Goal: Information Seeking & Learning: Learn about a topic

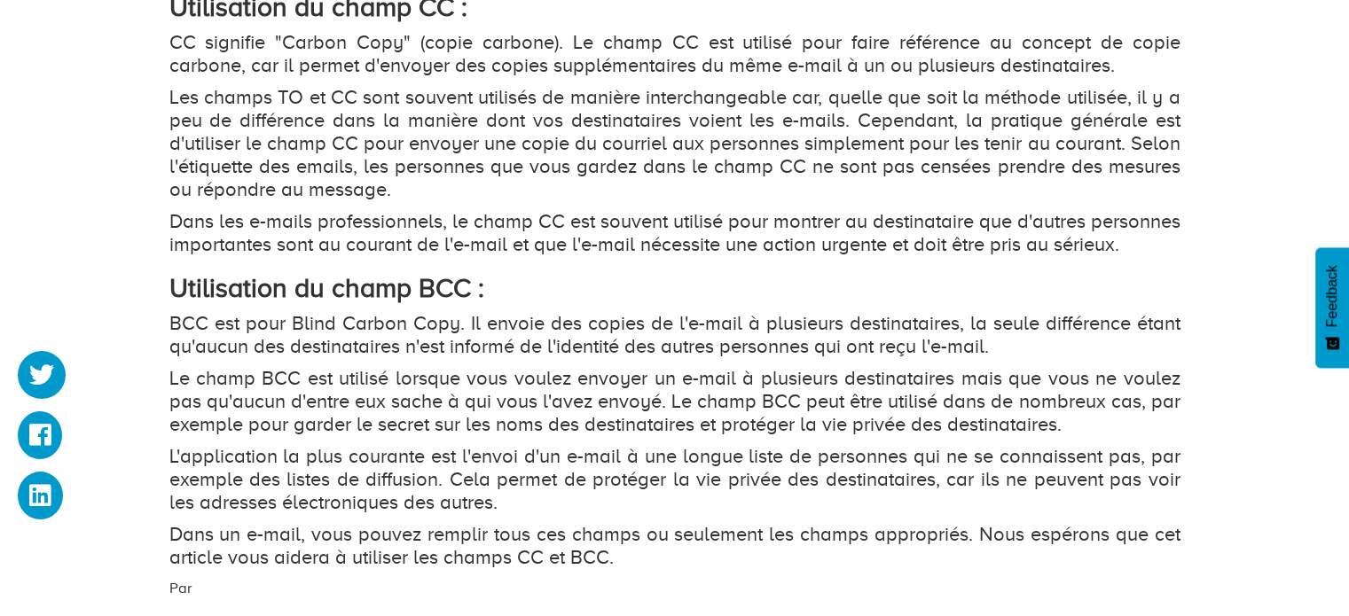
scroll to position [2040, 0]
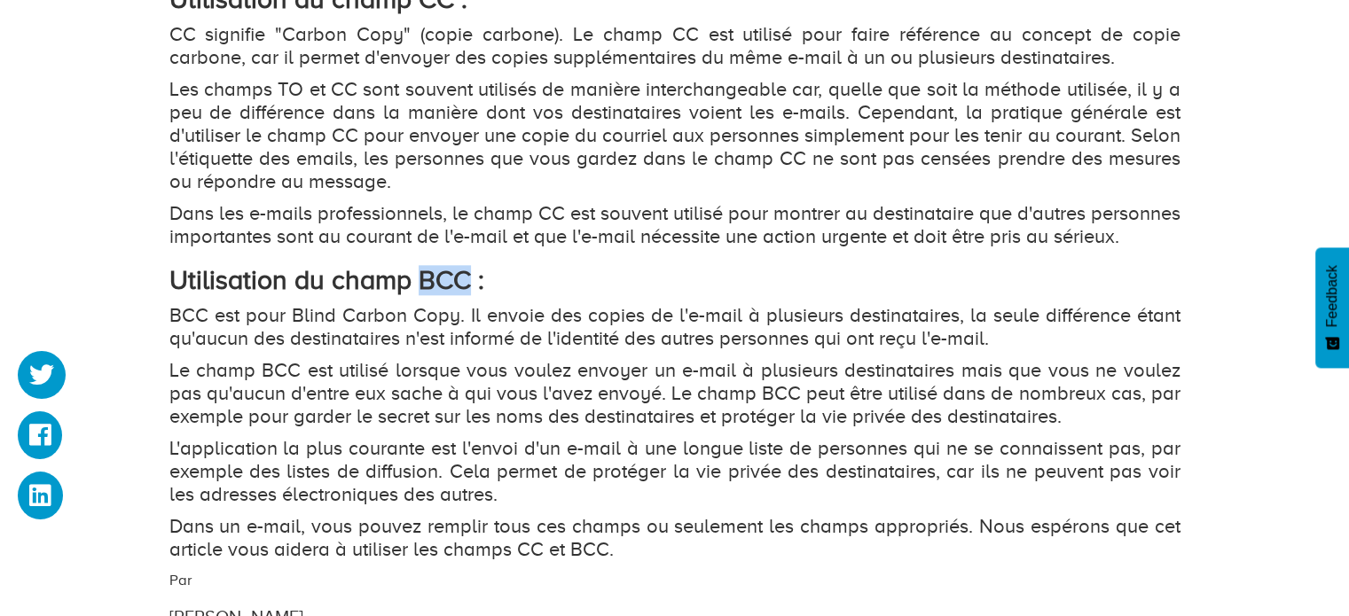
drag, startPoint x: 416, startPoint y: 309, endPoint x: 468, endPoint y: 303, distance: 52.6
click at [468, 295] on strong "Utilisation du champ BCC :" at bounding box center [326, 280] width 315 height 30
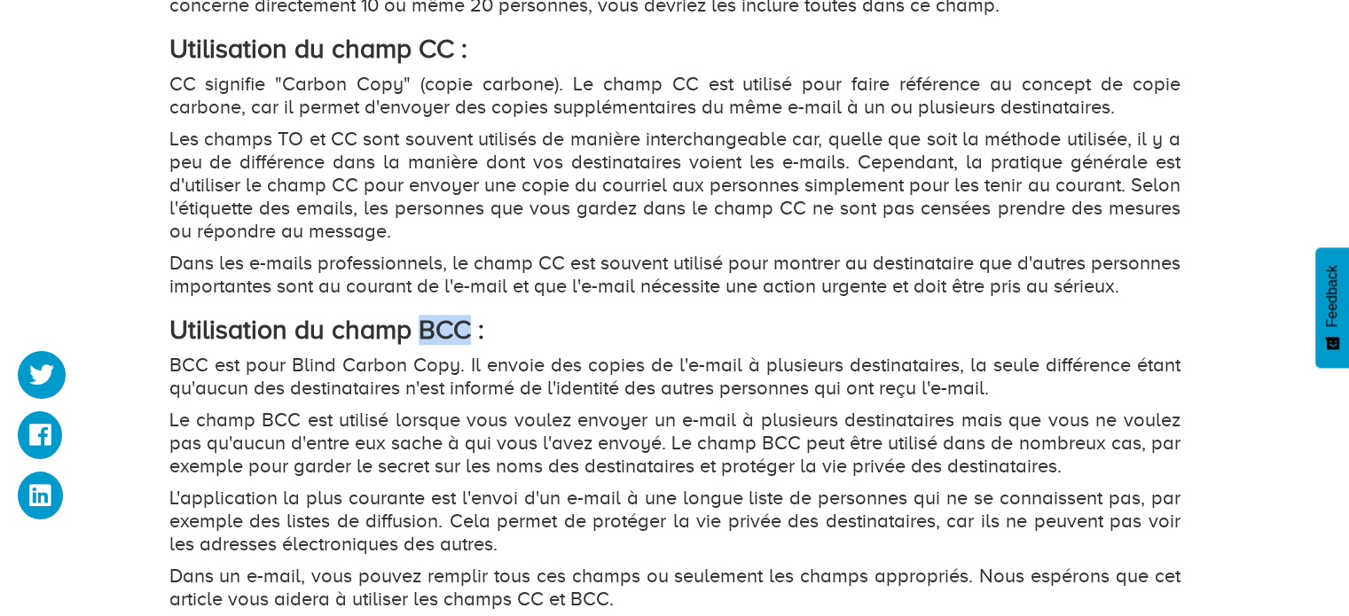
scroll to position [1951, 0]
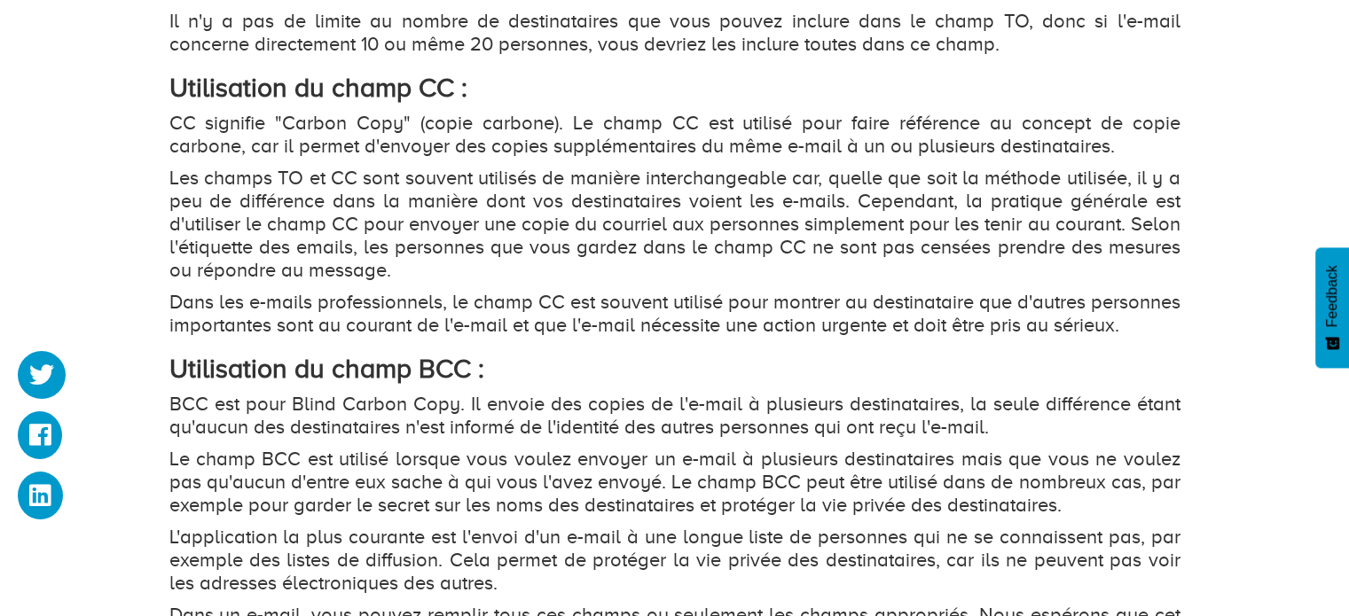
click at [525, 235] on p "Les champs TO et CC sont souvent utilisés de manière interchangeable car, quell…" at bounding box center [674, 224] width 1011 height 115
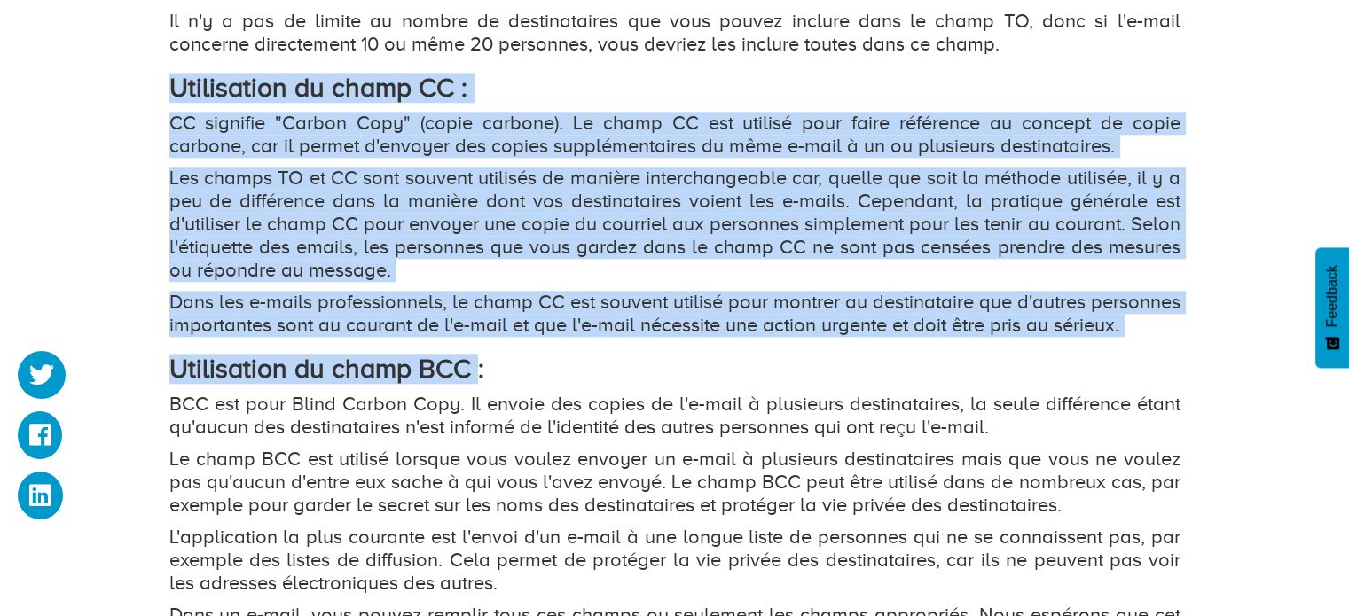
drag, startPoint x: 472, startPoint y: 379, endPoint x: 174, endPoint y: 82, distance: 420.2
click at [174, 82] on strong "Utilisation du champ CC :" at bounding box center [318, 88] width 298 height 30
drag, startPoint x: 174, startPoint y: 82, endPoint x: 462, endPoint y: 391, distance: 422.3
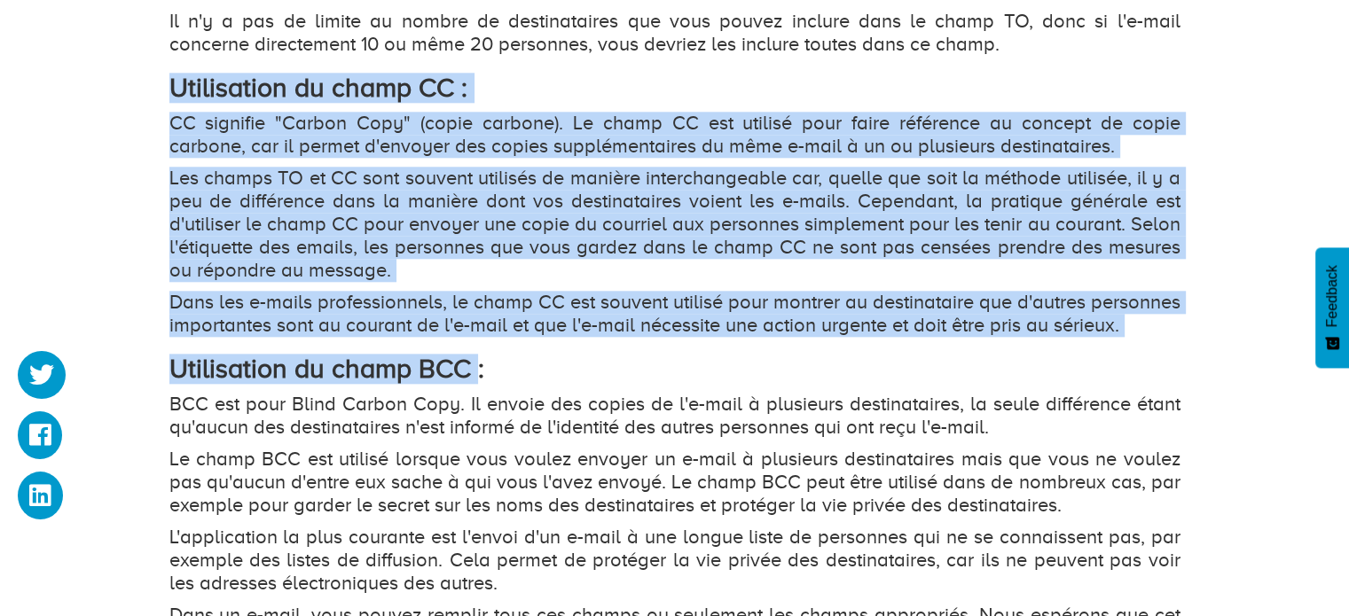
click at [462, 384] on strong "Utilisation du champ BCC :" at bounding box center [326, 369] width 315 height 30
drag, startPoint x: 462, startPoint y: 391, endPoint x: 174, endPoint y: 88, distance: 418.5
click at [174, 88] on strong "Utilisation du champ CC :" at bounding box center [318, 88] width 298 height 30
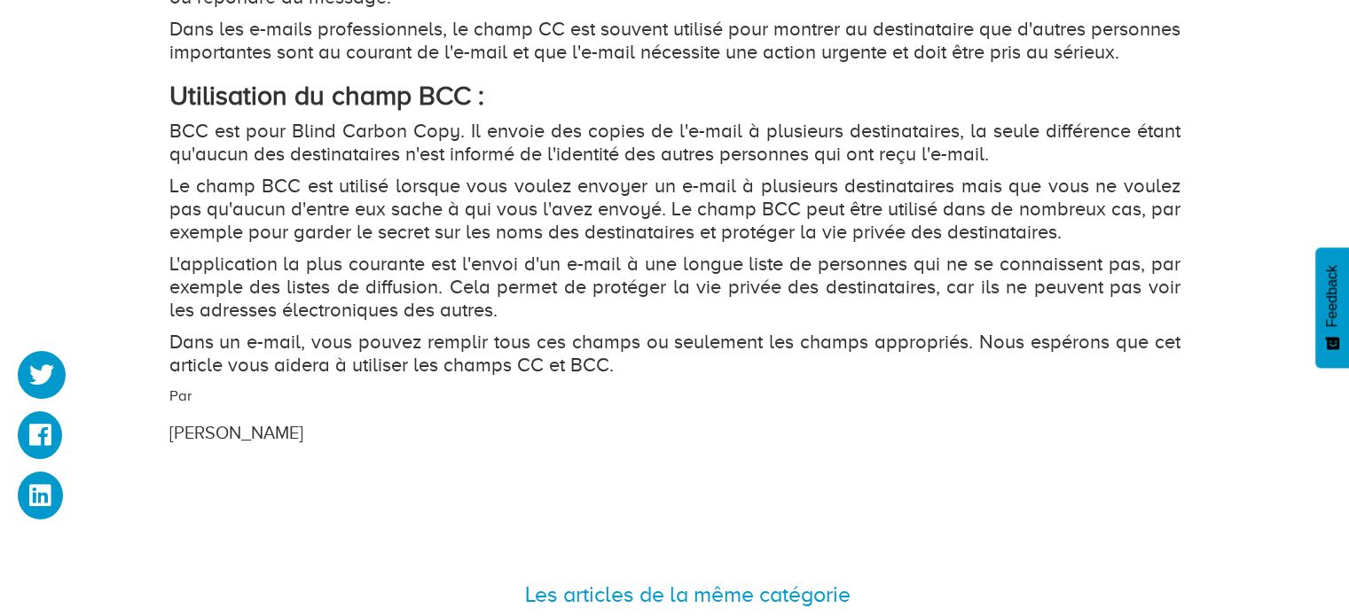
scroll to position [2217, 0]
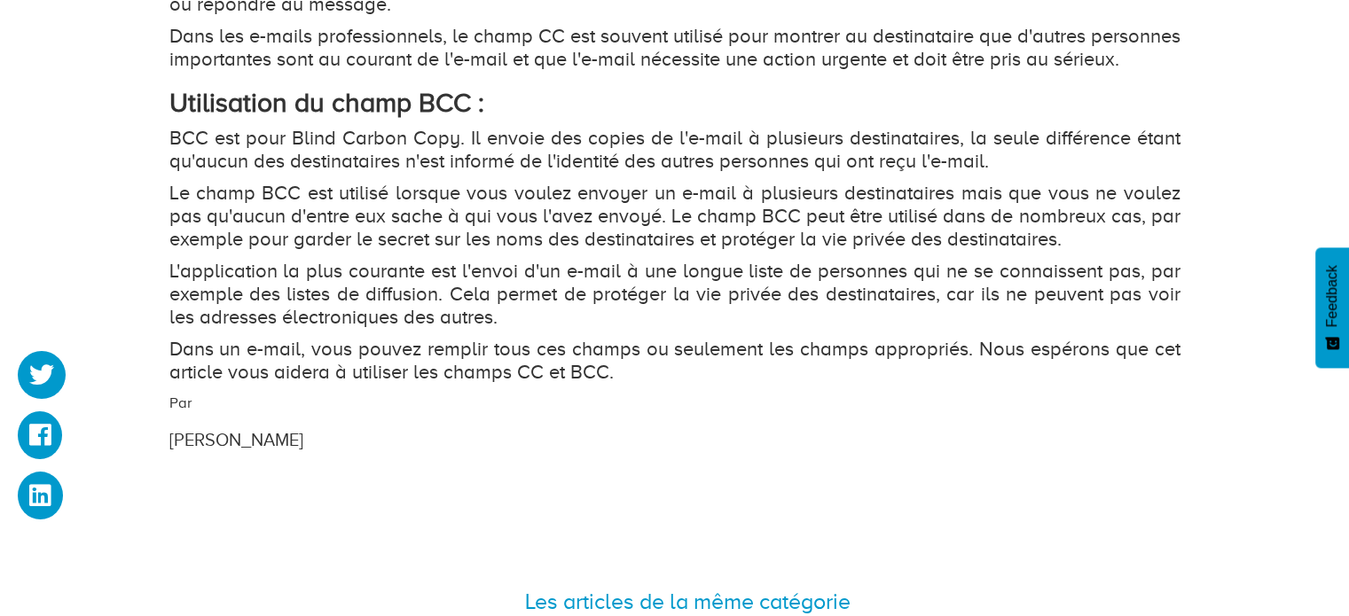
drag, startPoint x: 631, startPoint y: 407, endPoint x: 134, endPoint y: 281, distance: 512.4
drag, startPoint x: 172, startPoint y: 118, endPoint x: 635, endPoint y: 404, distance: 544.5
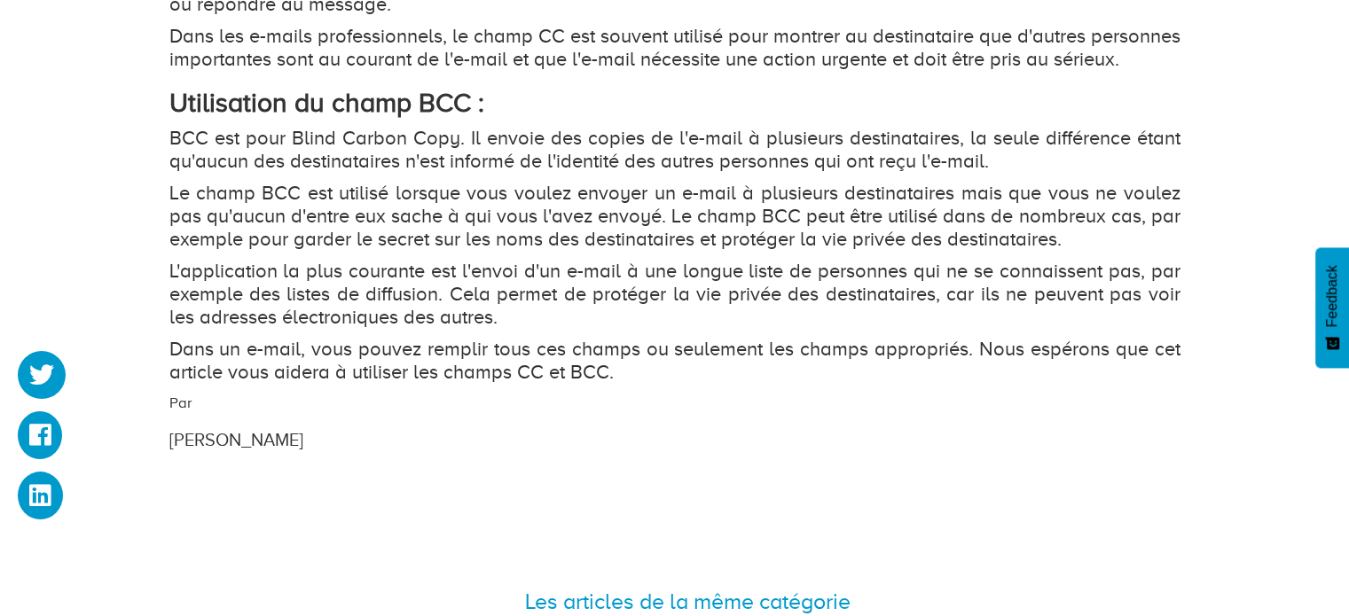
click at [635, 384] on p "Dans un e-mail, vous pouvez remplir tous ces champs ou seulement les champs app…" at bounding box center [674, 361] width 1011 height 46
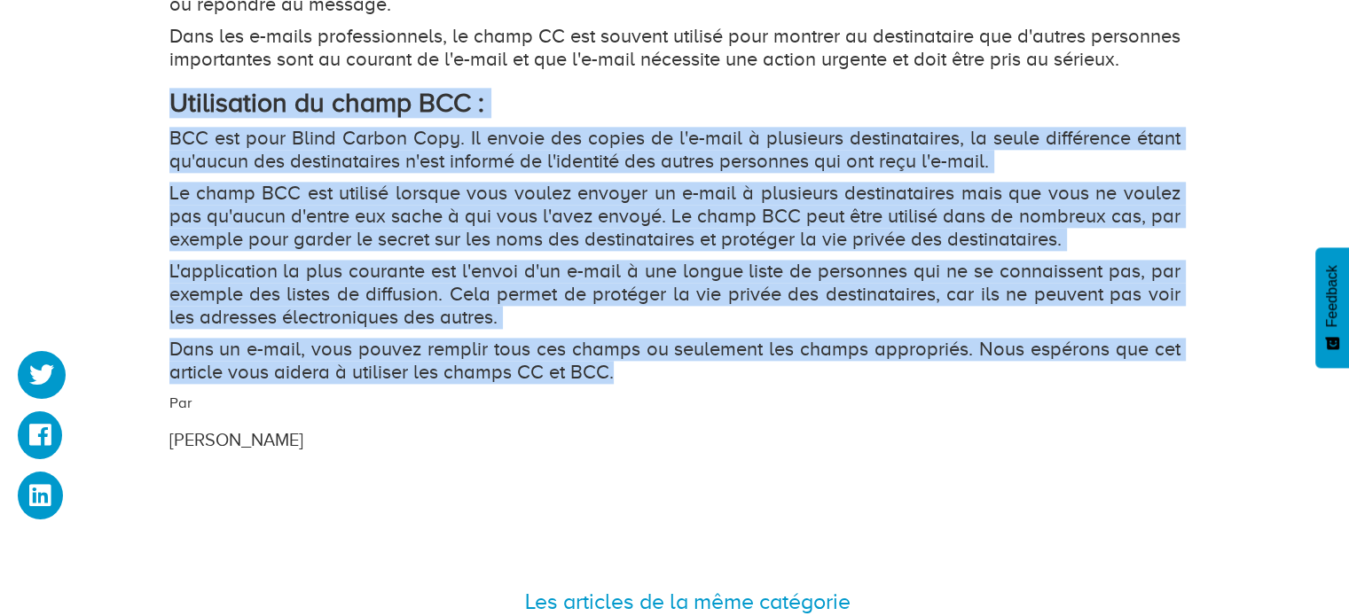
drag, startPoint x: 610, startPoint y: 401, endPoint x: 152, endPoint y: 121, distance: 537.4
drag, startPoint x: 170, startPoint y: 122, endPoint x: 609, endPoint y: 397, distance: 518.0
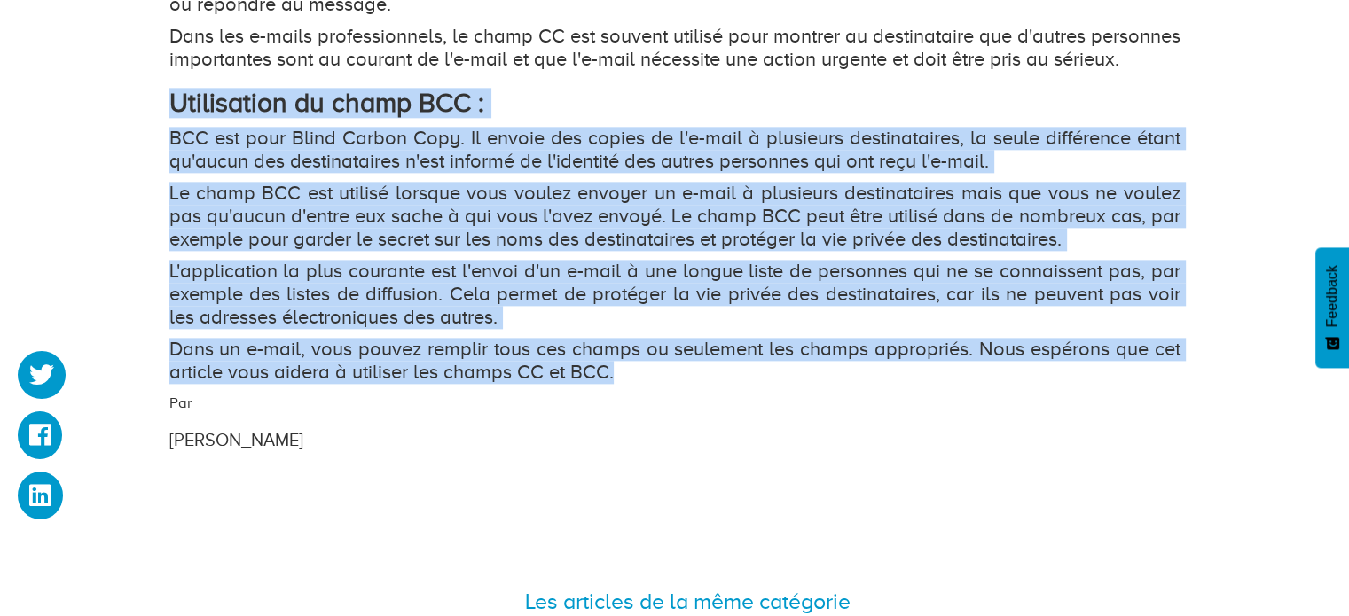
click at [609, 384] on p "Dans un e-mail, vous pouvez remplir tous ces champs ou seulement les champs app…" at bounding box center [674, 361] width 1011 height 46
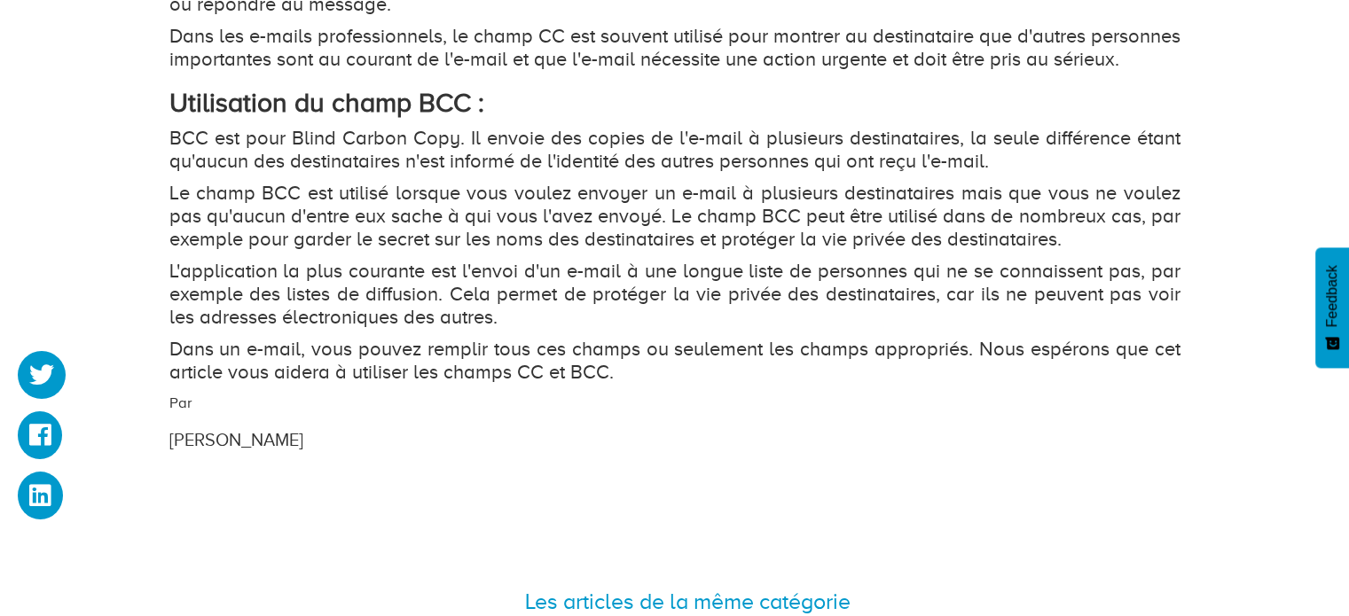
drag, startPoint x: 617, startPoint y: 397, endPoint x: 170, endPoint y: 137, distance: 517.1
click at [170, 118] on strong "Utilisation du champ BCC :" at bounding box center [326, 103] width 315 height 30
drag, startPoint x: 174, startPoint y: 129, endPoint x: 676, endPoint y: 391, distance: 566.1
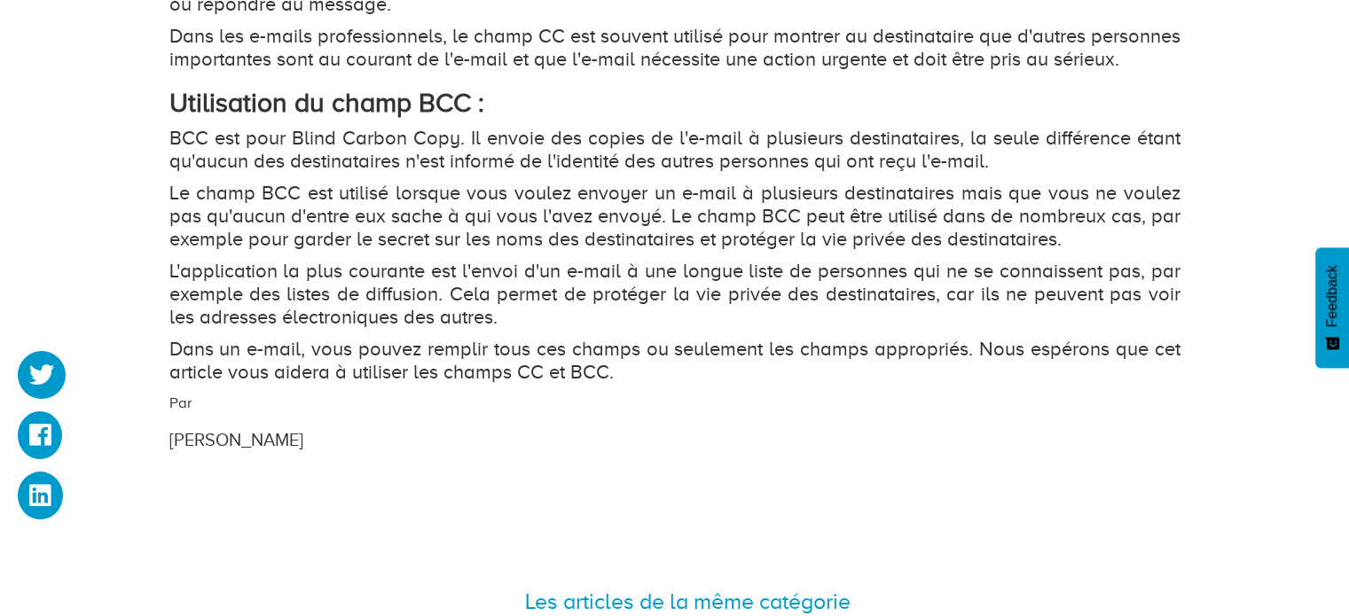
click at [676, 384] on p "Dans un e-mail, vous pouvez remplir tous ces champs ou seulement les champs app…" at bounding box center [674, 361] width 1011 height 46
drag, startPoint x: 645, startPoint y: 391, endPoint x: 165, endPoint y: 125, distance: 548.7
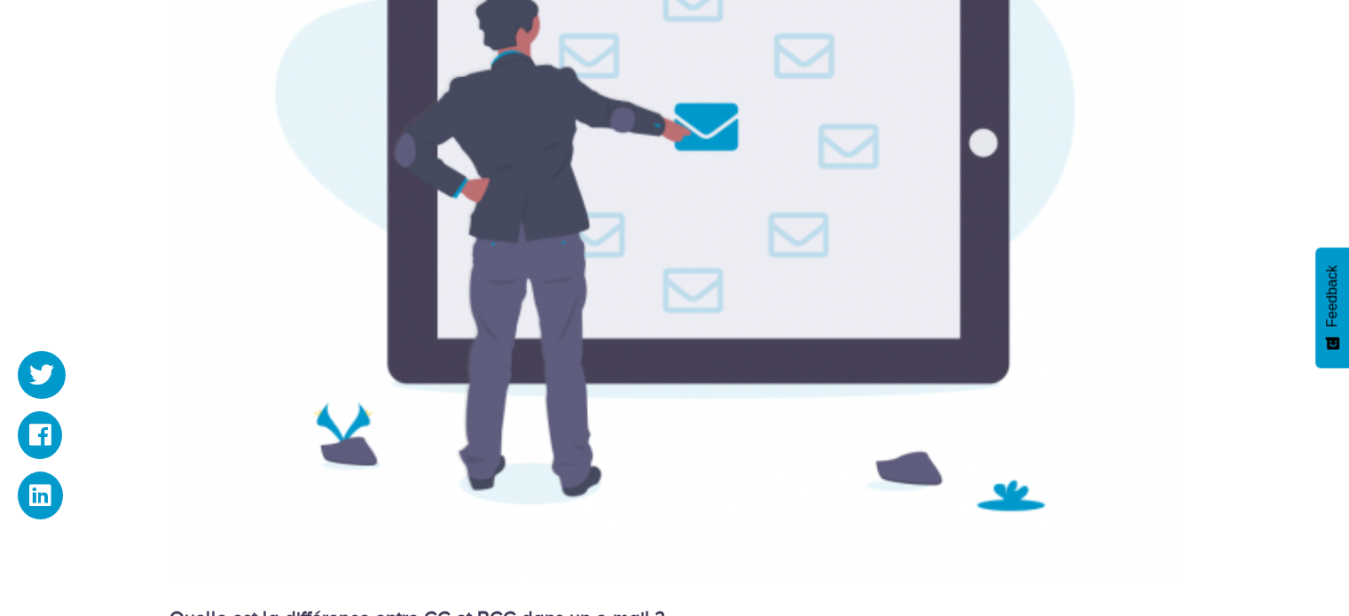
scroll to position [621, 0]
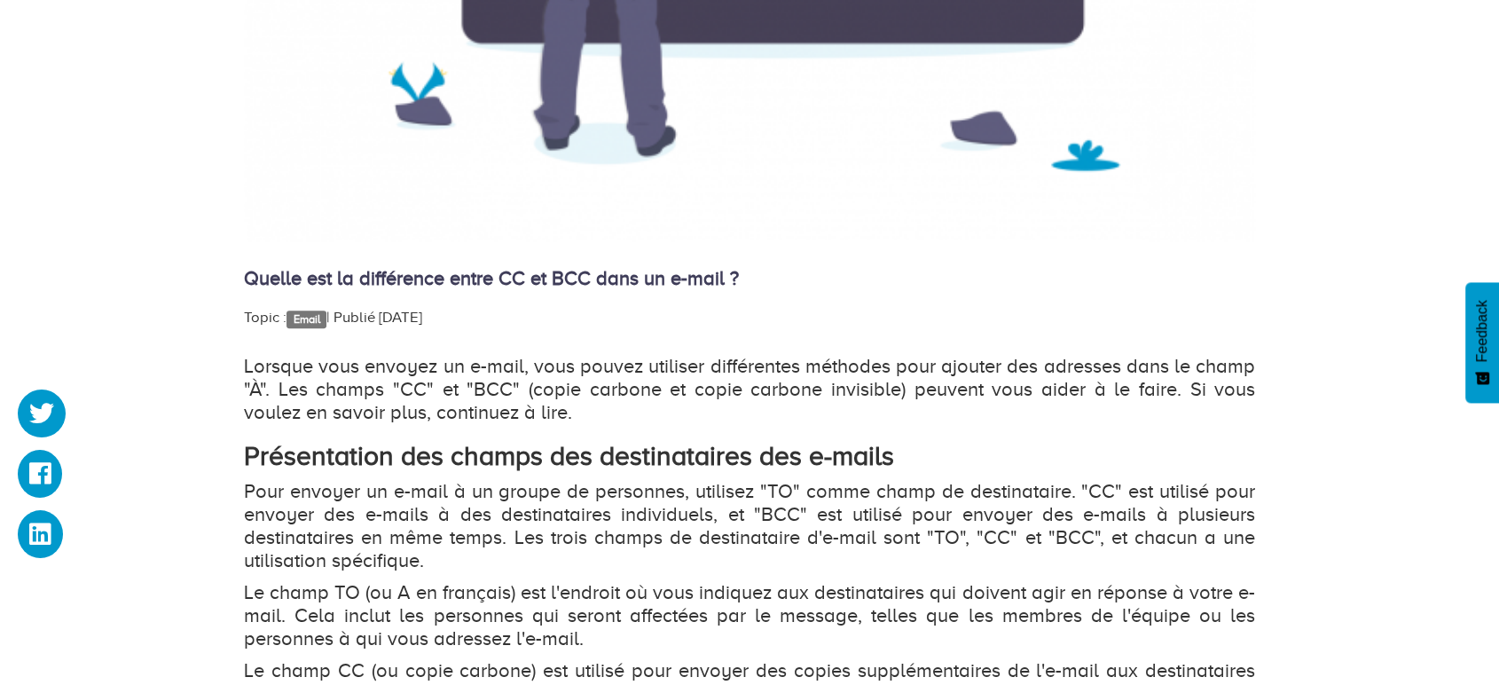
scroll to position [937, 0]
